Goal: Find specific fact: Find specific page/section

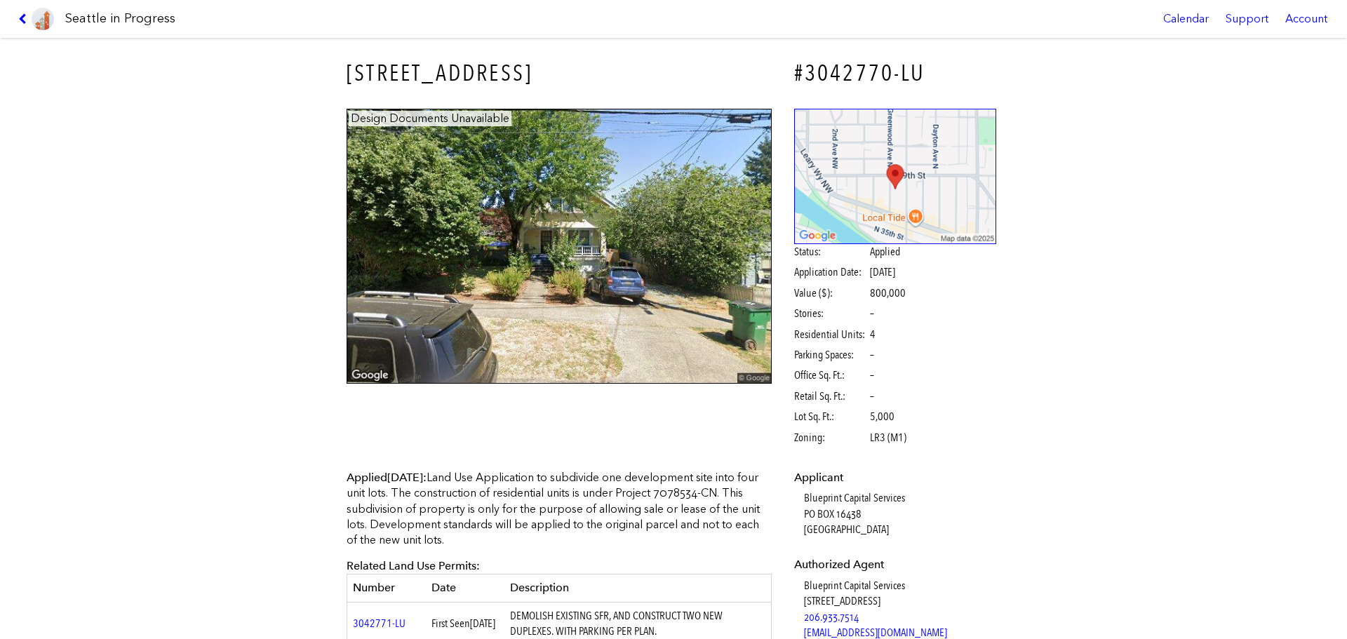
drag, startPoint x: 314, startPoint y: 81, endPoint x: 601, endPoint y: 80, distance: 287.7
click at [601, 80] on div "3636 GREENWOOD AVE N #3042770-LU Design Documents Unavailable Status: Applied A…" at bounding box center [673, 338] width 1347 height 601
copy h3 "3636 GREENWOOD AVE N"
click at [372, 72] on h3 "3636 GREENWOOD AVE N" at bounding box center [559, 74] width 425 height 32
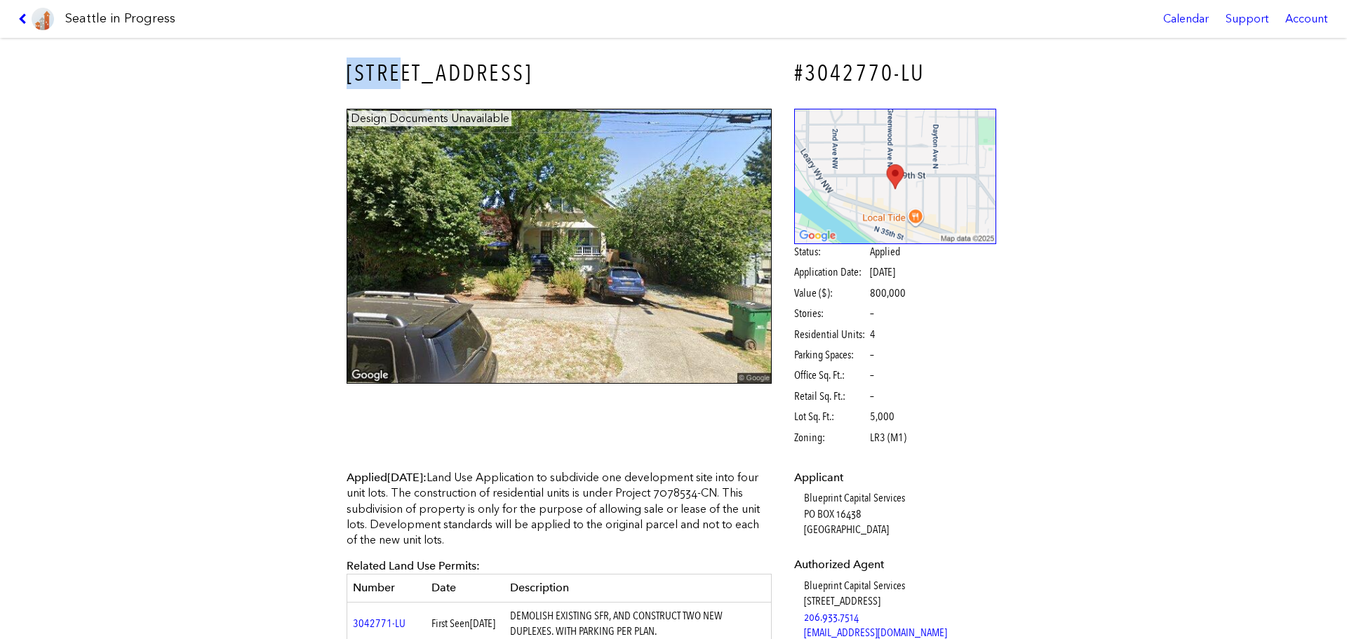
click at [372, 72] on h3 "3636 GREENWOOD AVE N" at bounding box center [559, 74] width 425 height 32
